Goal: Information Seeking & Learning: Check status

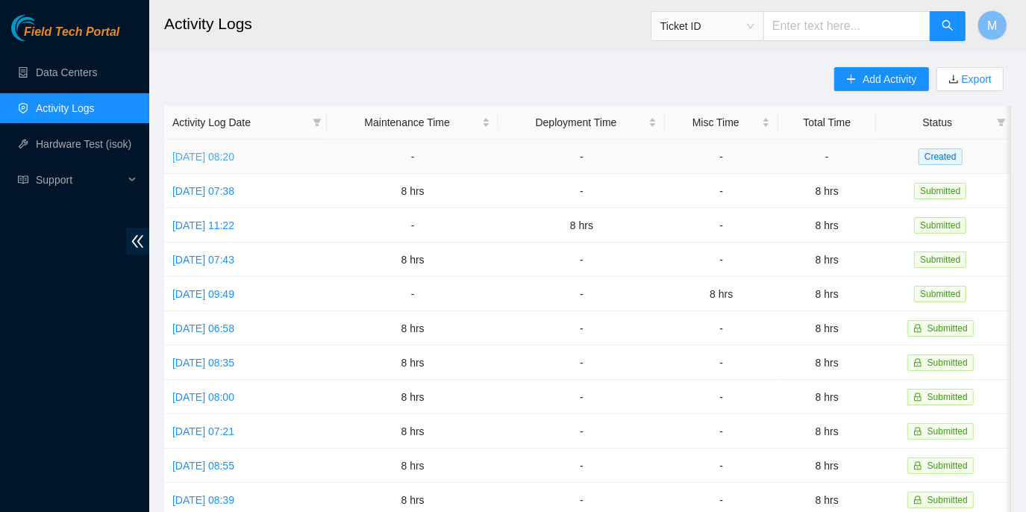
click at [234, 159] on link "Wed, 17 Sep 2025 08:20" at bounding box center [203, 157] width 62 height 12
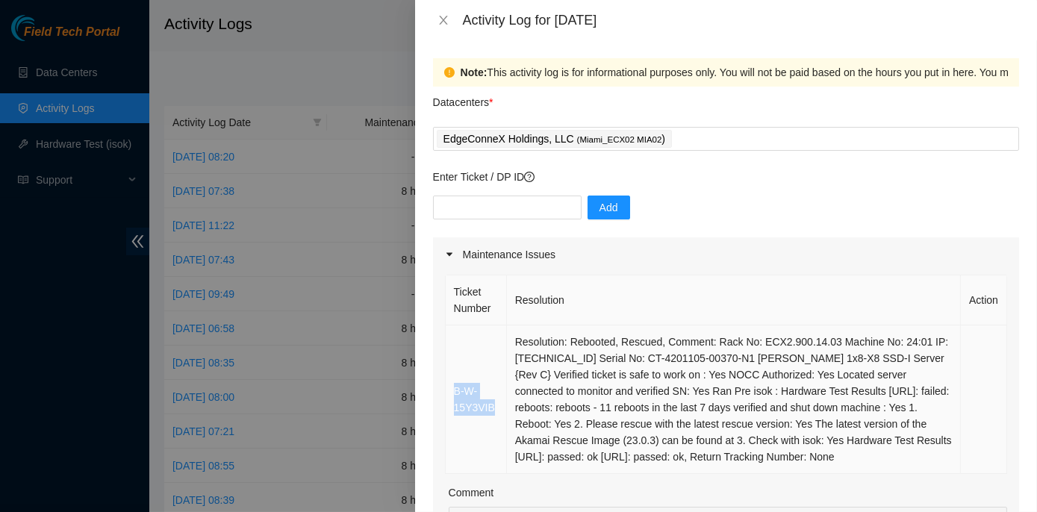
drag, startPoint x: 495, startPoint y: 410, endPoint x: 455, endPoint y: 390, distance: 44.4
click at [455, 390] on td "B-W-15Y3VIB" at bounding box center [476, 399] width 61 height 149
copy link "B-W-15Y3VIB"
